Goal: Transaction & Acquisition: Purchase product/service

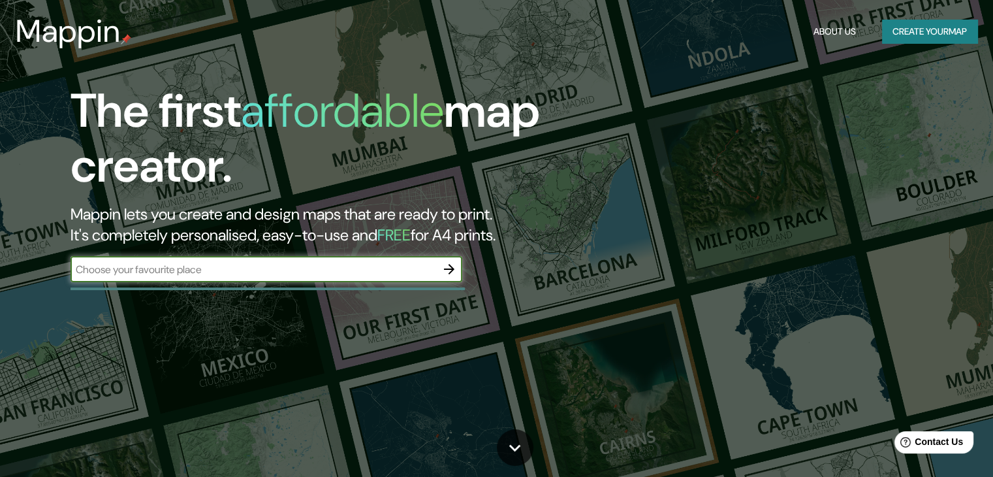
click at [285, 270] on input "text" at bounding box center [254, 269] width 366 height 15
type input "santa [PERSON_NAME]"
click at [448, 264] on icon "button" at bounding box center [449, 269] width 16 height 16
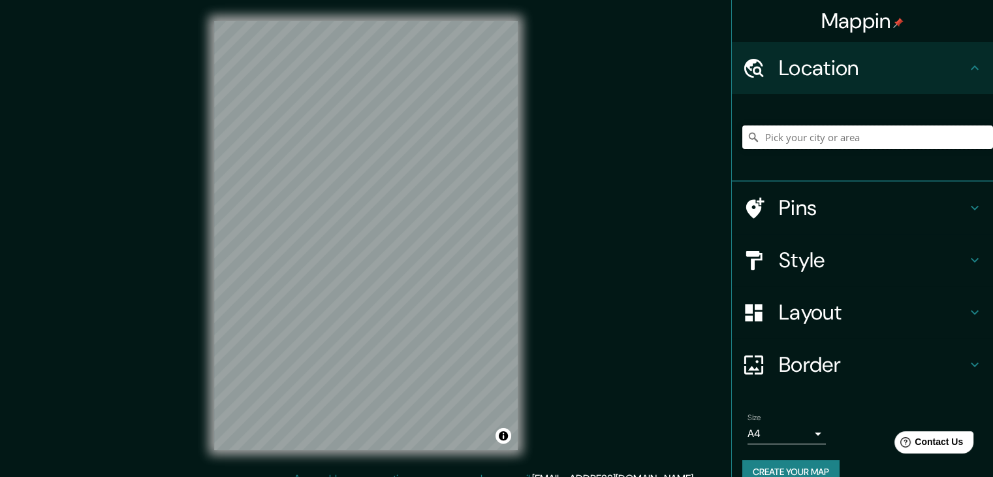
click at [770, 141] on input "Pick your city or area" at bounding box center [867, 137] width 251 height 24
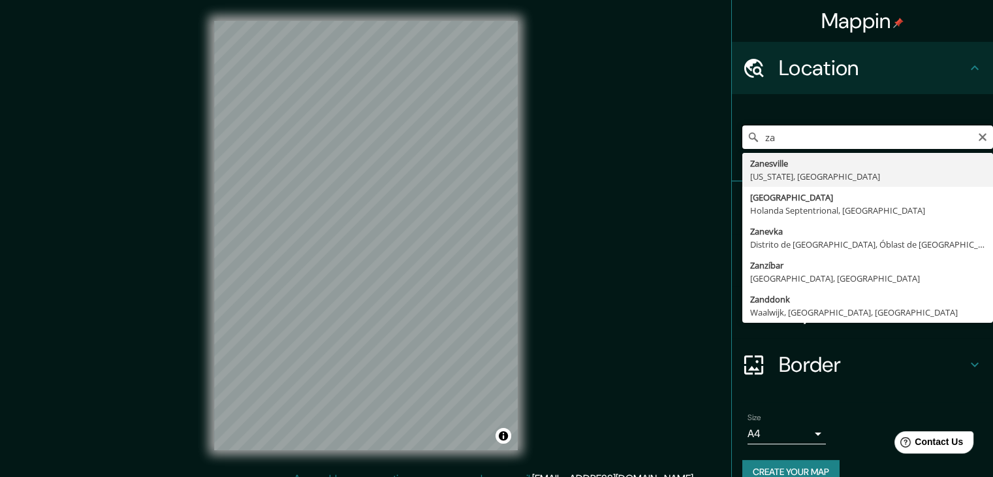
type input "z"
type input "Santa María Zacatepec, Puebla, México"
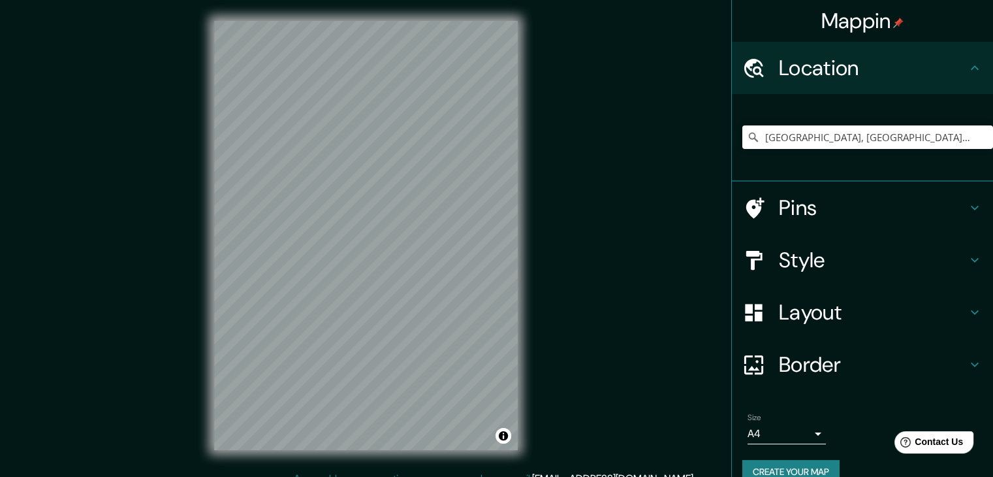
click at [810, 434] on body "Mappin Location Santa María Zacatepec, Puebla, México Pins Style Layout Border …" at bounding box center [496, 238] width 993 height 477
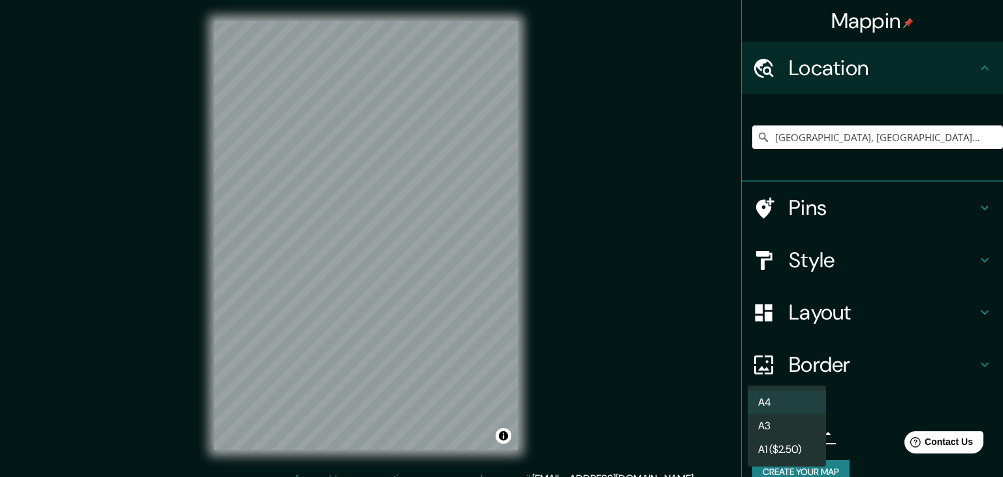
click at [781, 430] on li "A3" at bounding box center [786, 426] width 78 height 24
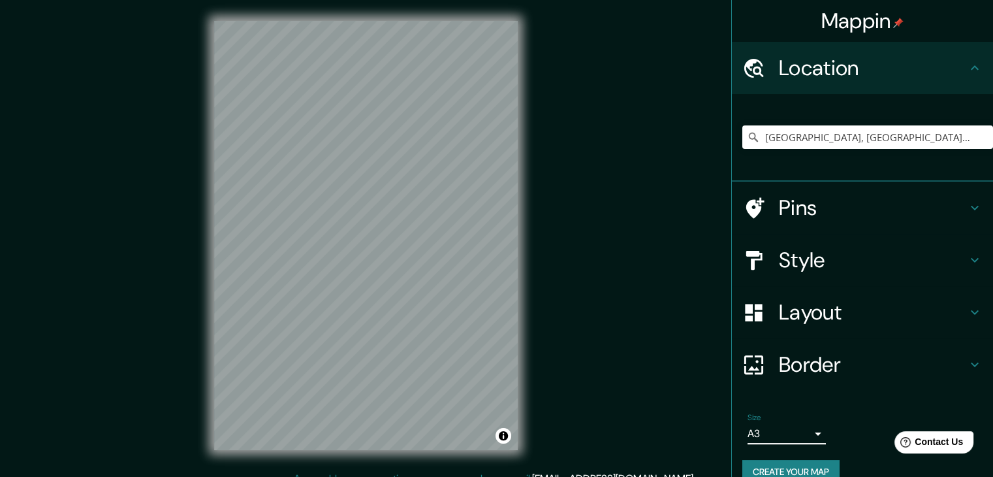
click at [760, 423] on body "Mappin Location Santa María Zacatepec, Puebla, México Pins Style Layout Border …" at bounding box center [496, 238] width 993 height 477
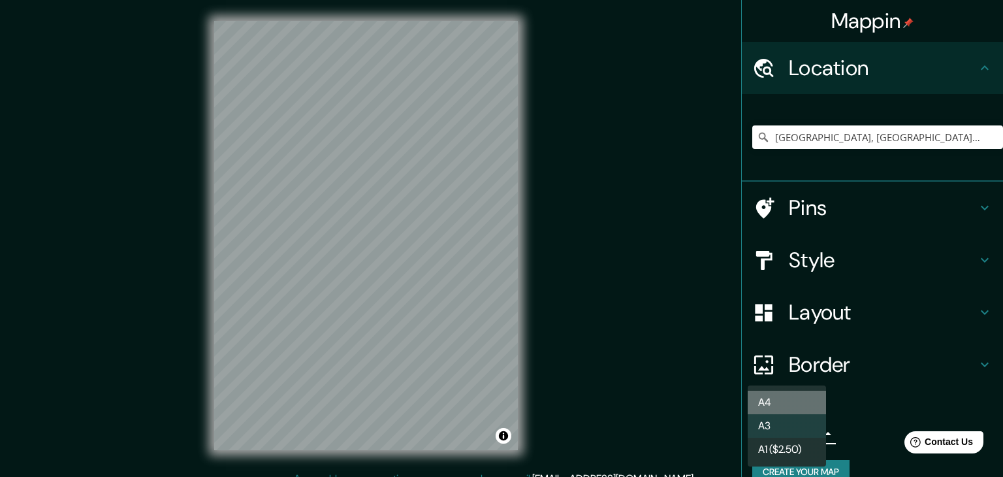
click at [794, 403] on li "A4" at bounding box center [786, 402] width 78 height 24
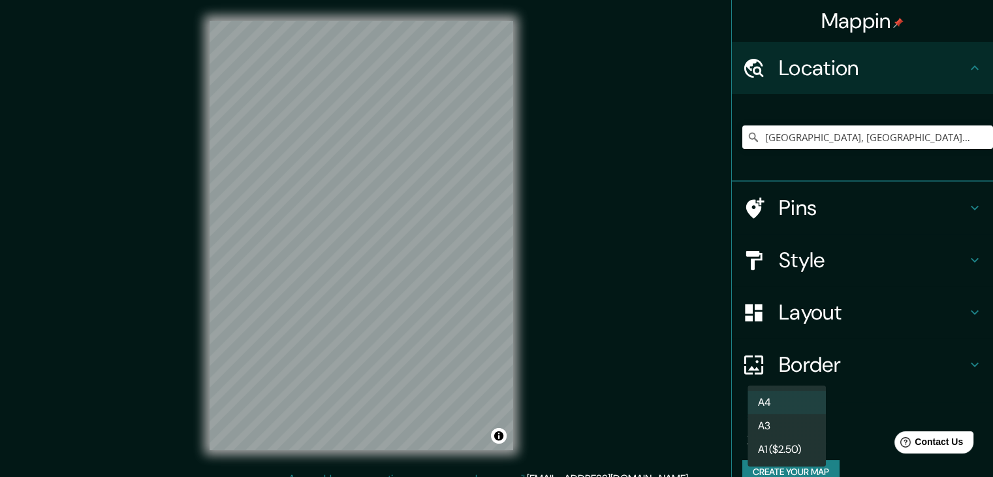
click at [778, 426] on body "Mappin Location Santa María Zacatepec, Puebla, México Pins Style Layout Border …" at bounding box center [496, 238] width 993 height 477
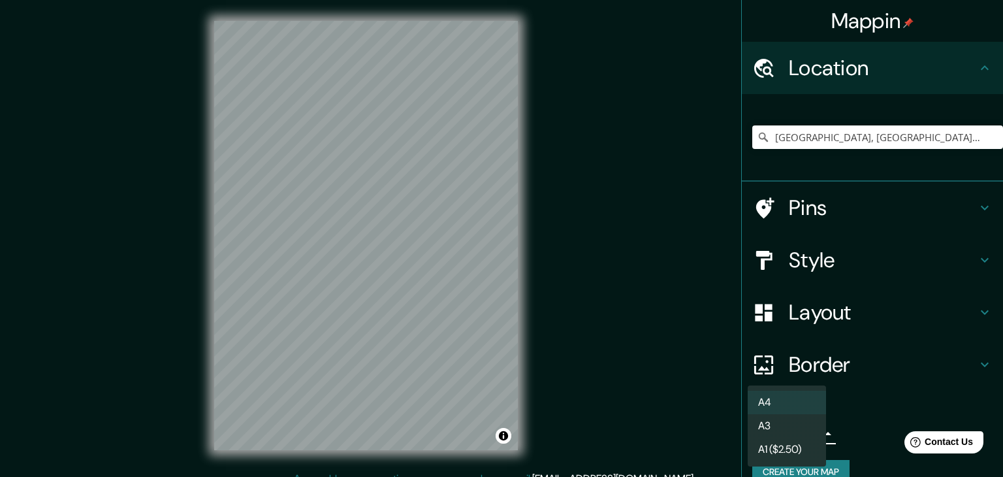
click at [779, 418] on li "A3" at bounding box center [786, 426] width 78 height 24
type input "a4"
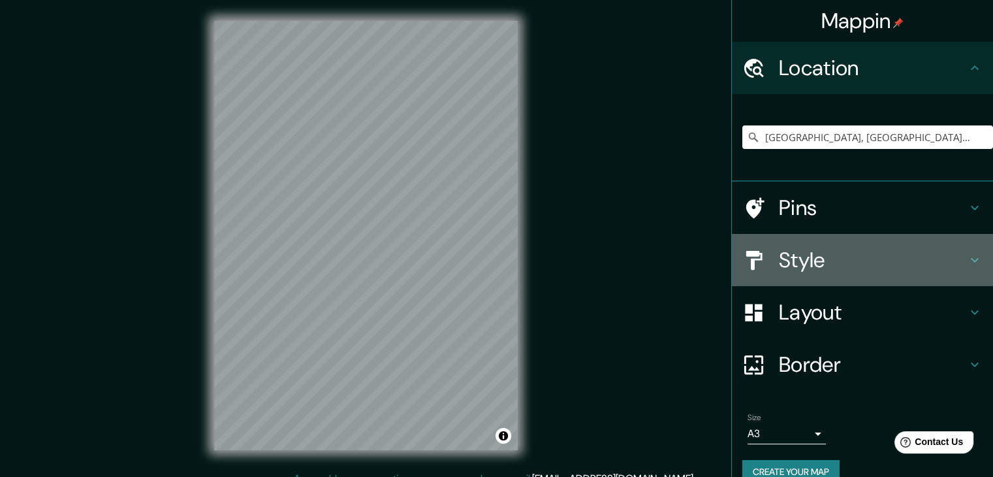
click at [791, 264] on h4 "Style" at bounding box center [873, 260] width 188 height 26
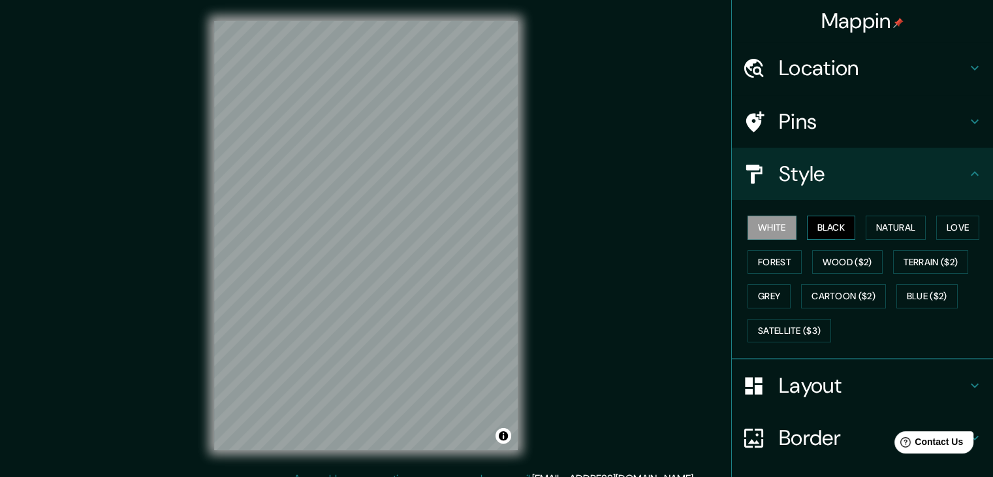
click at [828, 226] on button "Black" at bounding box center [831, 227] width 49 height 24
click at [886, 226] on button "Natural" at bounding box center [896, 227] width 60 height 24
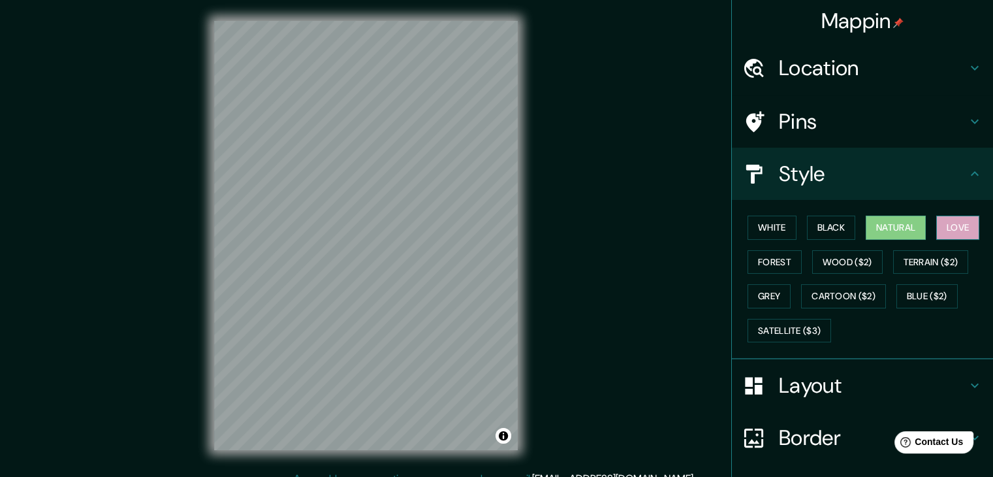
click at [939, 225] on button "Love" at bounding box center [957, 227] width 43 height 24
click at [751, 257] on button "Forest" at bounding box center [774, 262] width 54 height 24
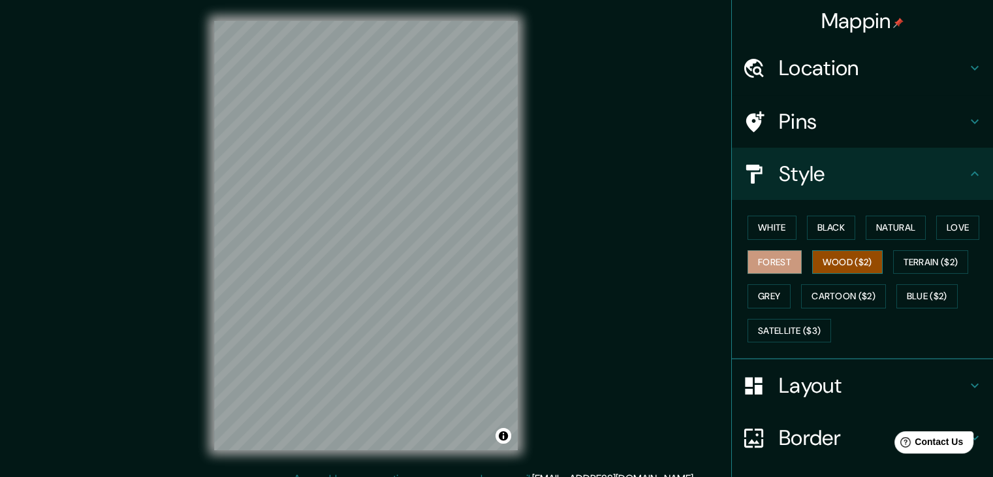
click at [812, 256] on button "Wood ($2)" at bounding box center [847, 262] width 71 height 24
click at [926, 255] on button "Terrain ($2)" at bounding box center [931, 262] width 76 height 24
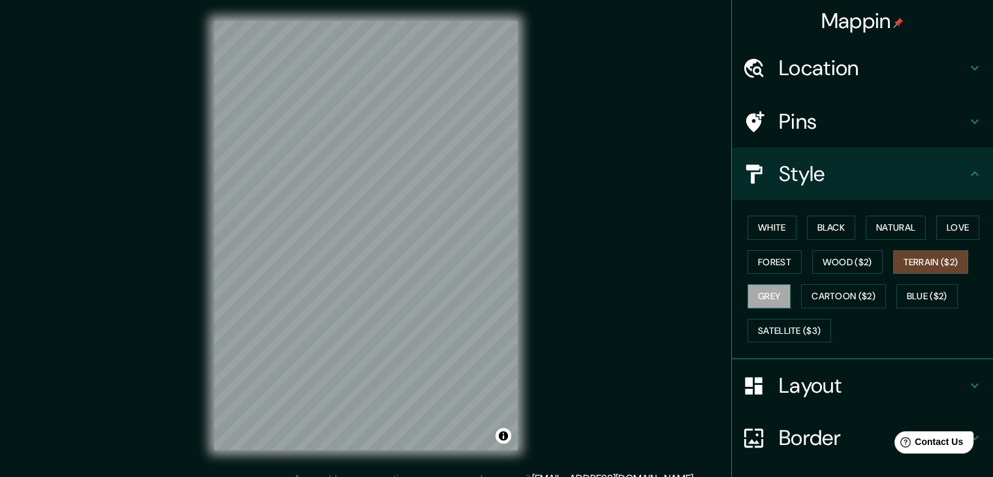
click at [757, 289] on button "Grey" at bounding box center [768, 296] width 43 height 24
click at [801, 294] on button "Cartoon ($2)" at bounding box center [843, 296] width 85 height 24
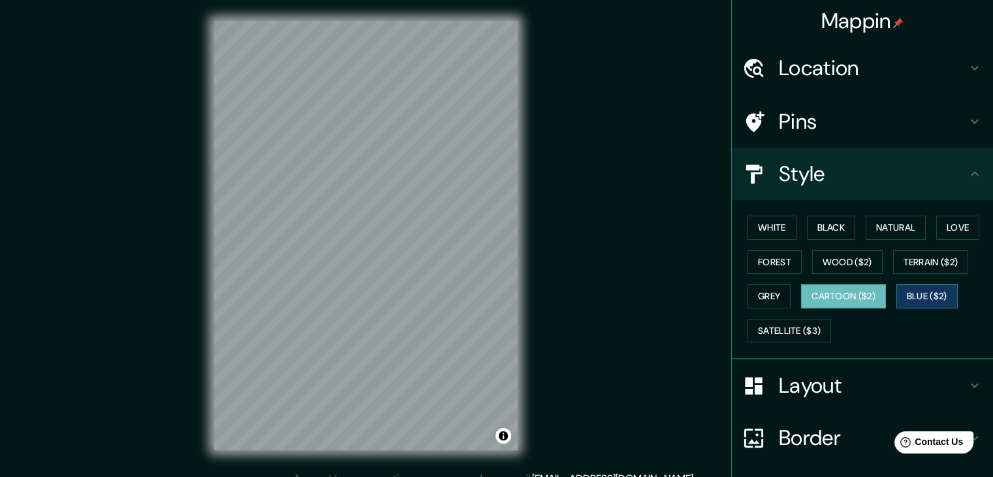
click at [909, 293] on button "Blue ($2)" at bounding box center [926, 296] width 61 height 24
click at [770, 234] on button "White" at bounding box center [771, 227] width 49 height 24
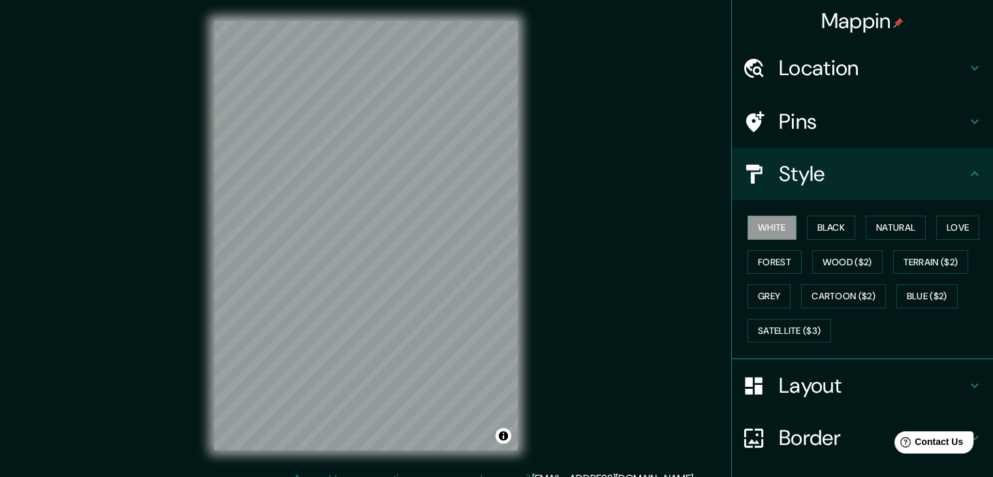
click at [828, 114] on h4 "Pins" at bounding box center [873, 121] width 188 height 26
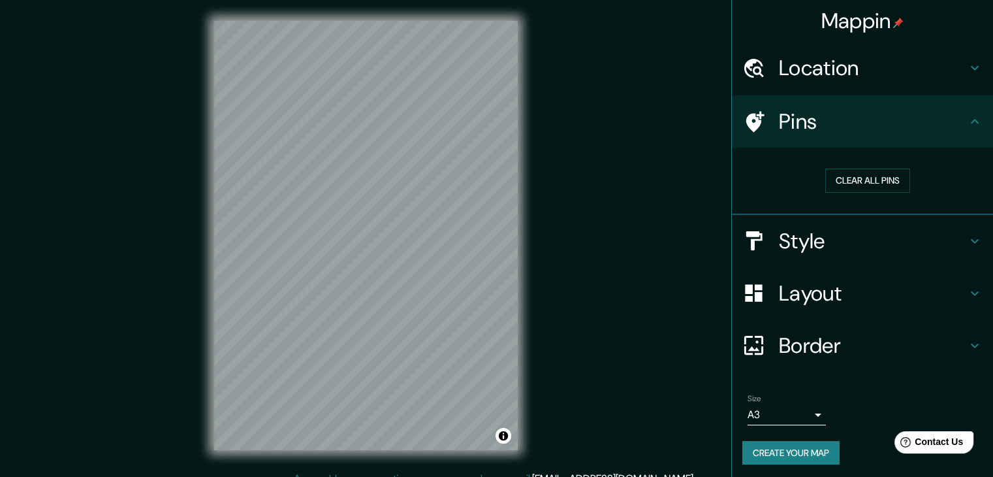
click at [828, 114] on h4 "Pins" at bounding box center [873, 121] width 188 height 26
click at [836, 65] on h4 "Location" at bounding box center [873, 68] width 188 height 26
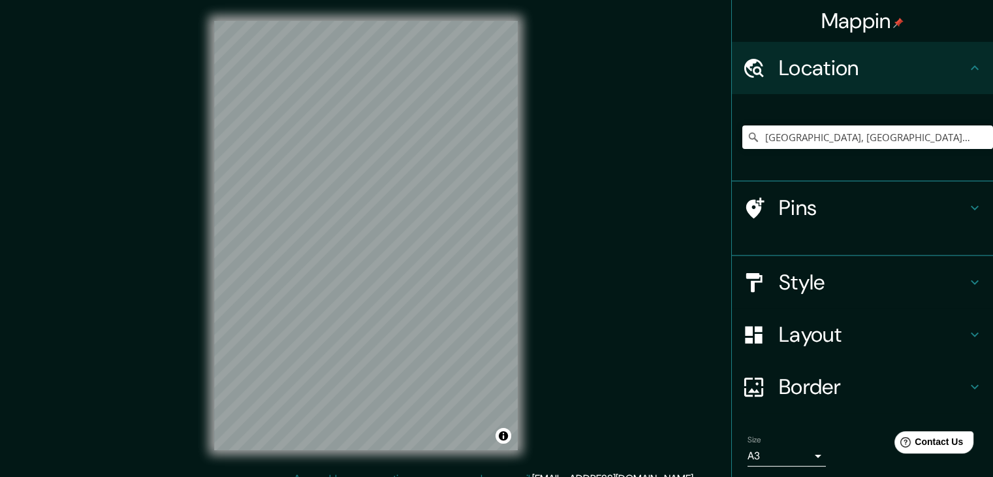
click at [836, 65] on h4 "Location" at bounding box center [873, 68] width 188 height 26
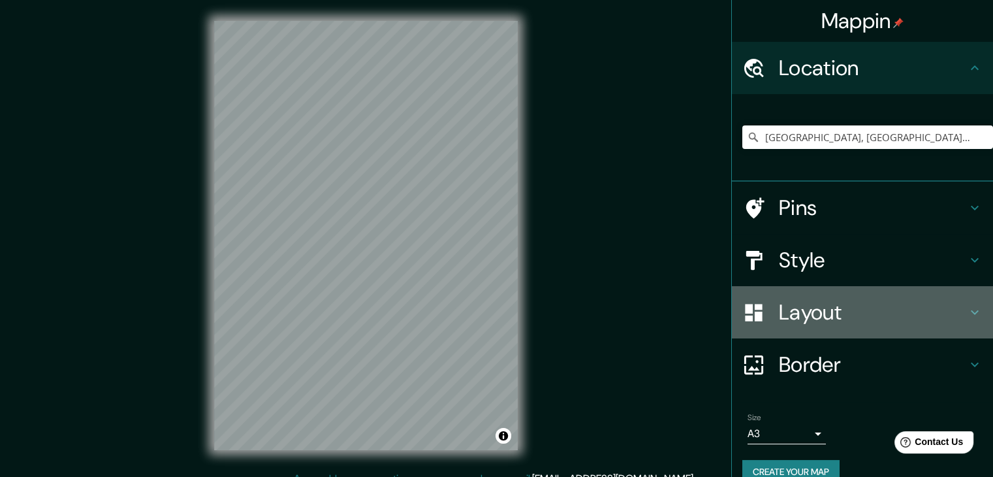
click at [835, 310] on h4 "Layout" at bounding box center [873, 312] width 188 height 26
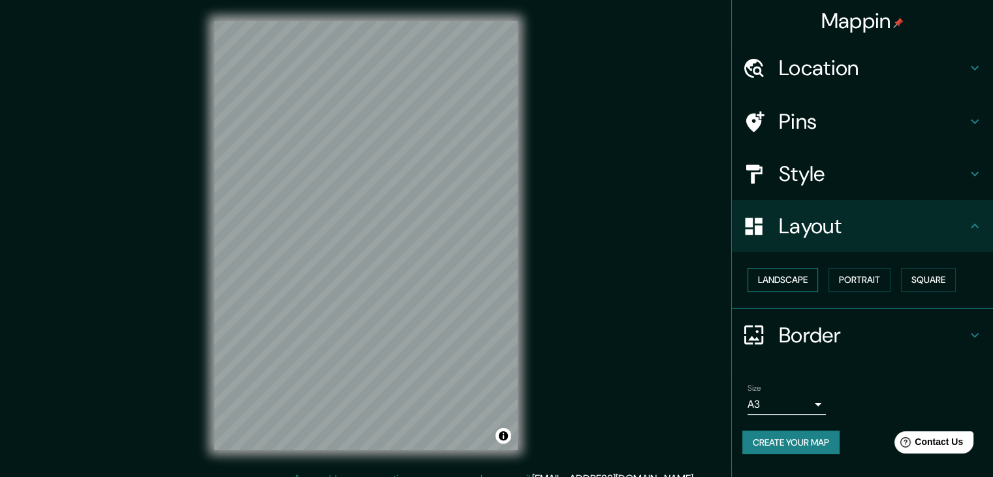
click at [796, 277] on button "Landscape" at bounding box center [782, 280] width 71 height 24
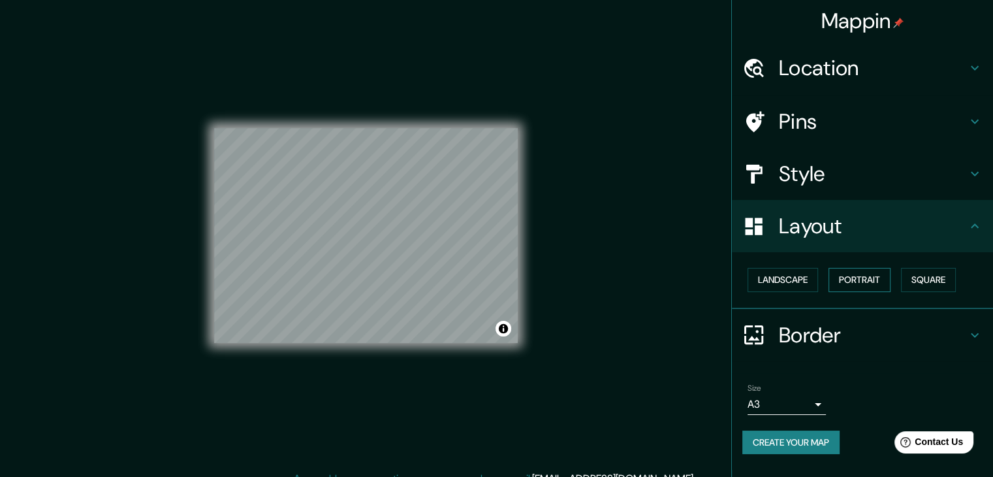
click at [853, 272] on button "Portrait" at bounding box center [859, 280] width 62 height 24
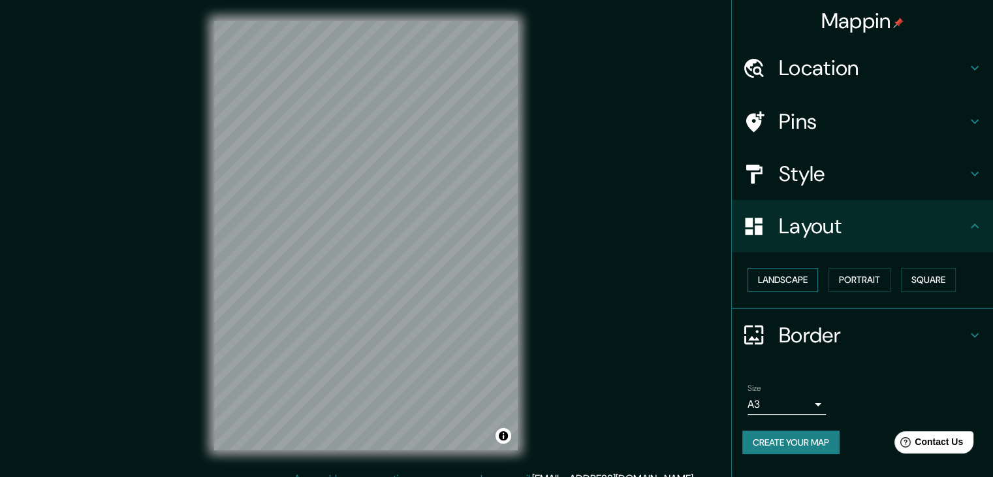
click at [799, 277] on button "Landscape" at bounding box center [782, 280] width 71 height 24
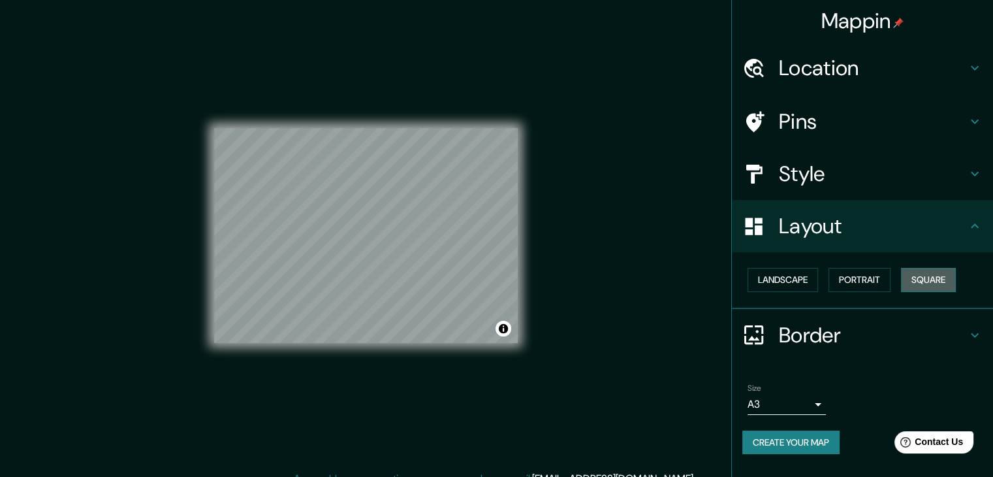
click at [922, 273] on button "Square" at bounding box center [928, 280] width 55 height 24
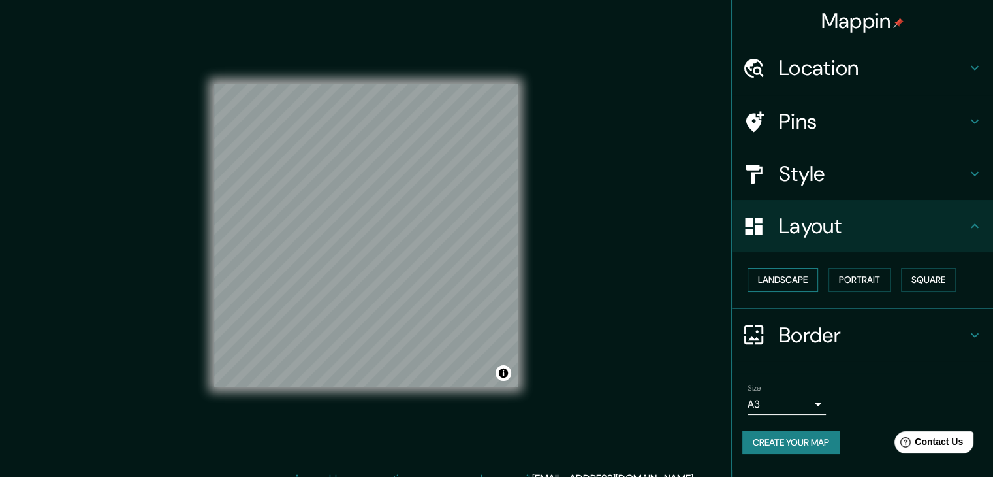
click at [789, 277] on button "Landscape" at bounding box center [782, 280] width 71 height 24
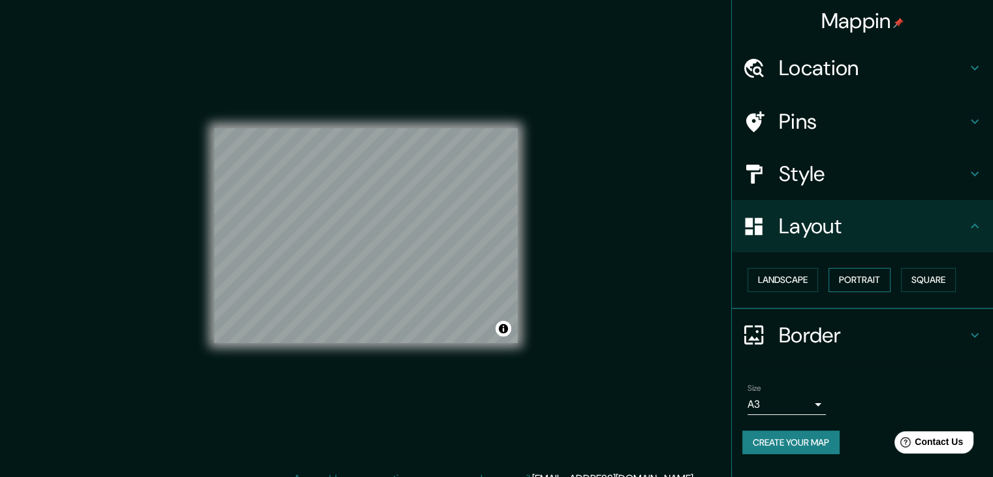
click at [877, 276] on button "Portrait" at bounding box center [859, 280] width 62 height 24
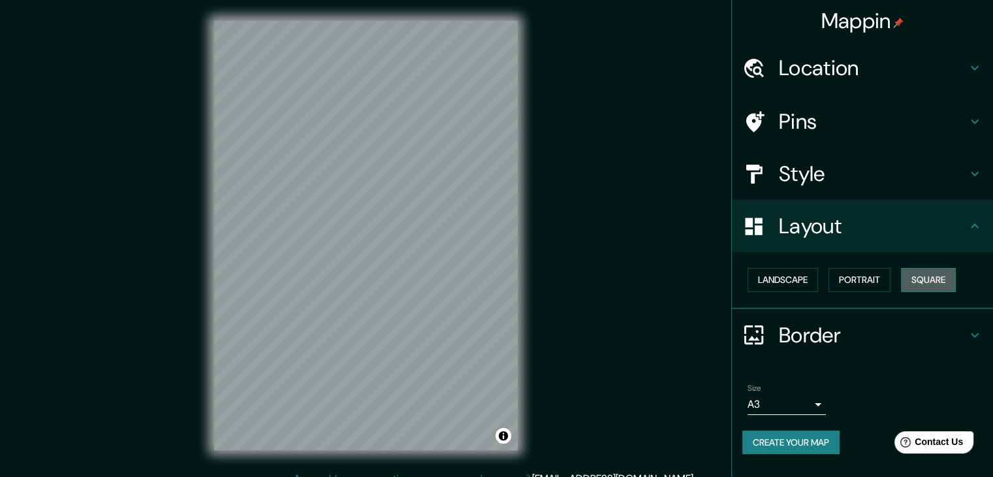
click at [932, 277] on button "Square" at bounding box center [928, 280] width 55 height 24
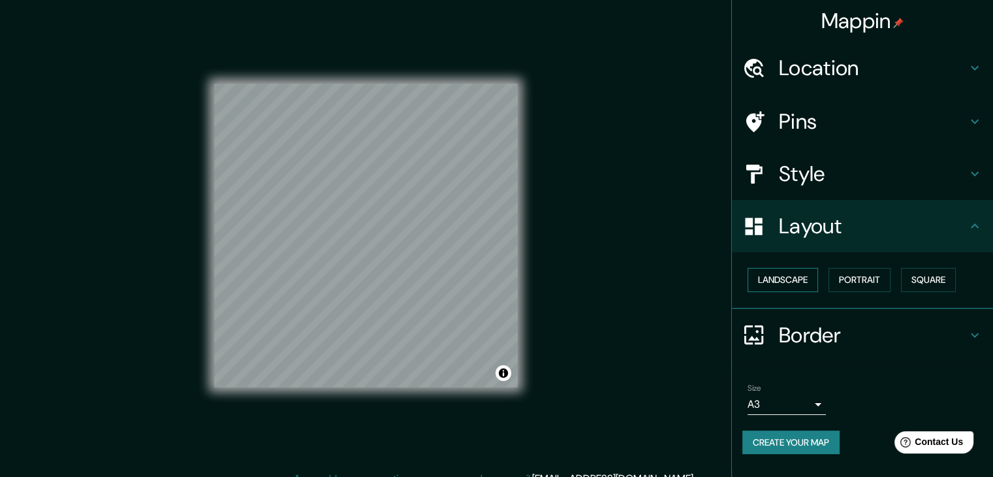
click at [776, 277] on button "Landscape" at bounding box center [782, 280] width 71 height 24
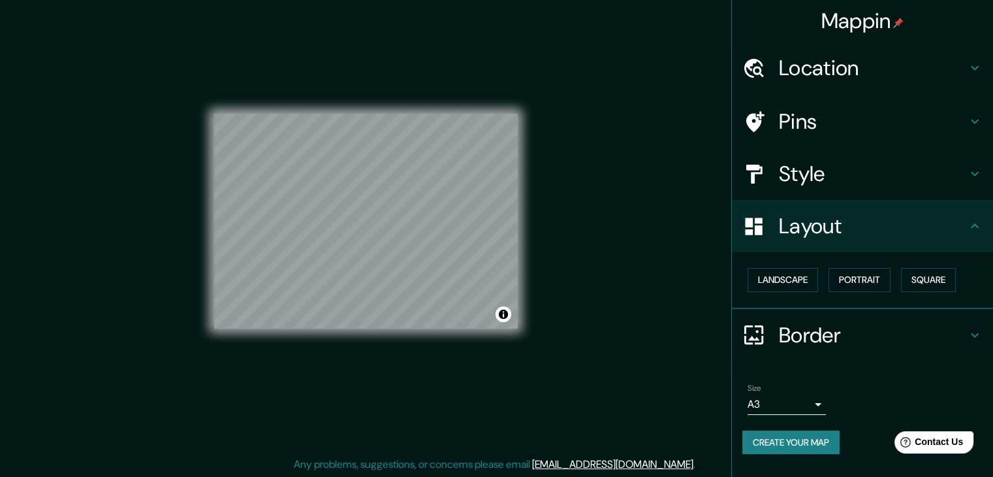
scroll to position [15, 0]
click at [826, 434] on button "Create your map" at bounding box center [790, 442] width 97 height 24
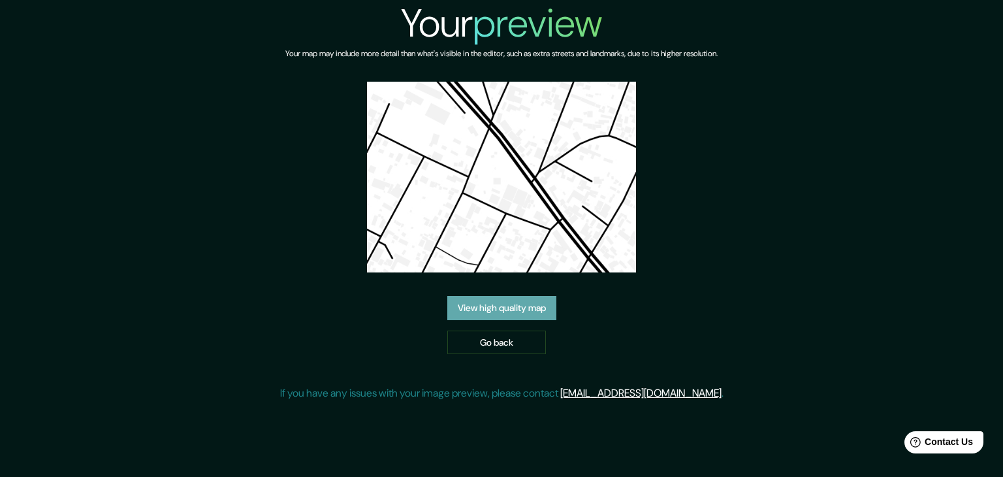
click at [517, 309] on link "View high quality map" at bounding box center [501, 308] width 109 height 24
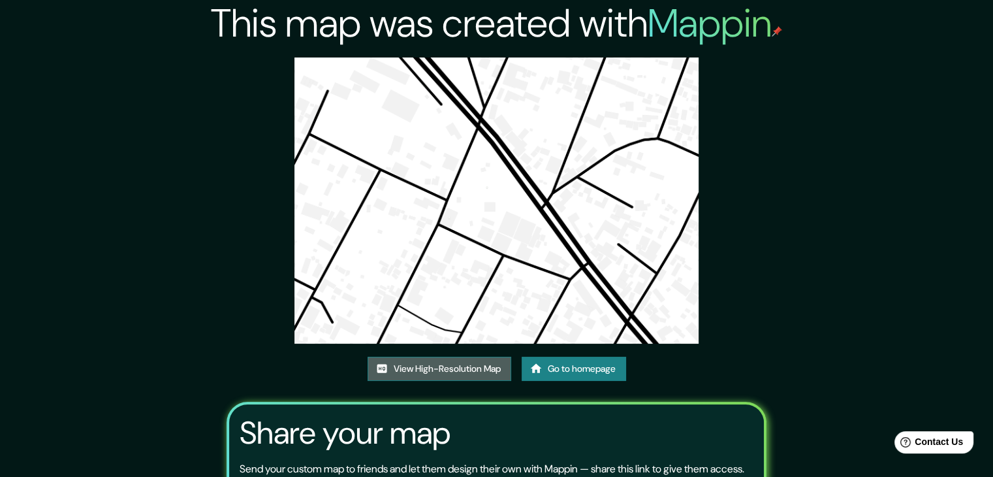
click at [468, 369] on link "View High-Resolution Map" at bounding box center [440, 368] width 144 height 24
